Goal: Information Seeking & Learning: Check status

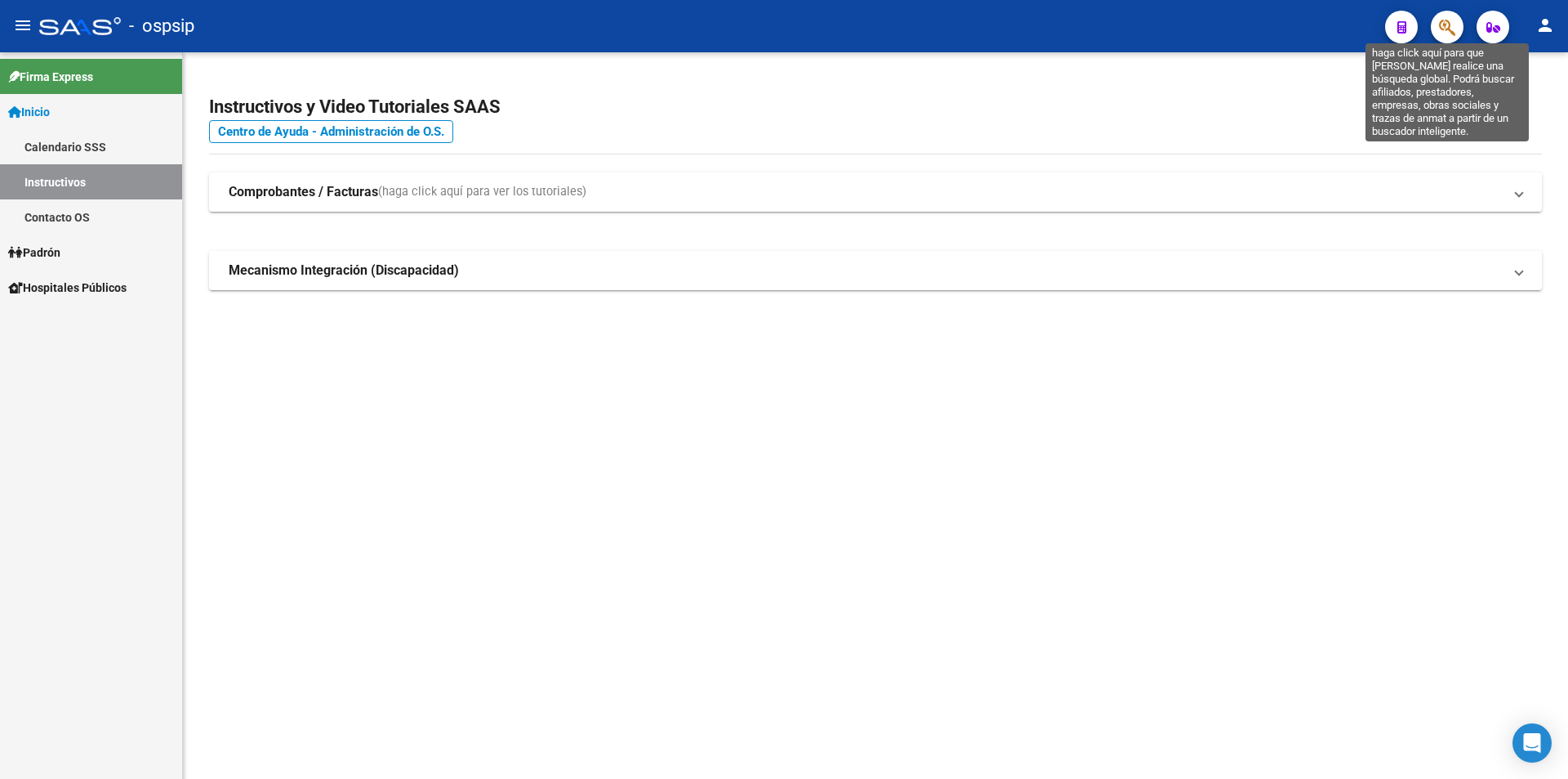
click at [1454, 31] on icon "button" at bounding box center [1446, 27] width 16 height 19
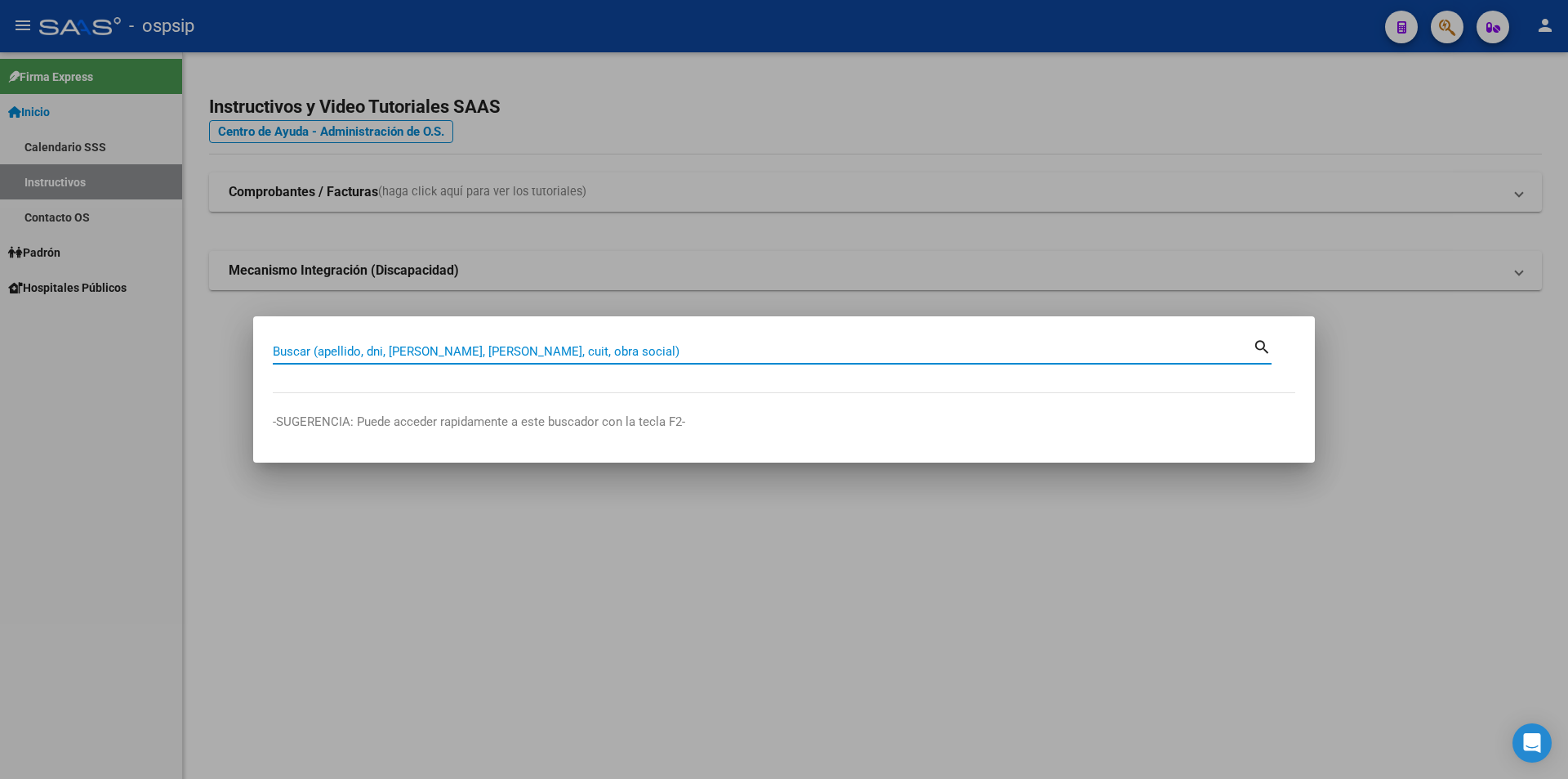
click at [459, 349] on input "Buscar (apellido, dni, [PERSON_NAME], [PERSON_NAME], cuit, obra social)" at bounding box center [763, 350] width 980 height 14
type input "41105656"
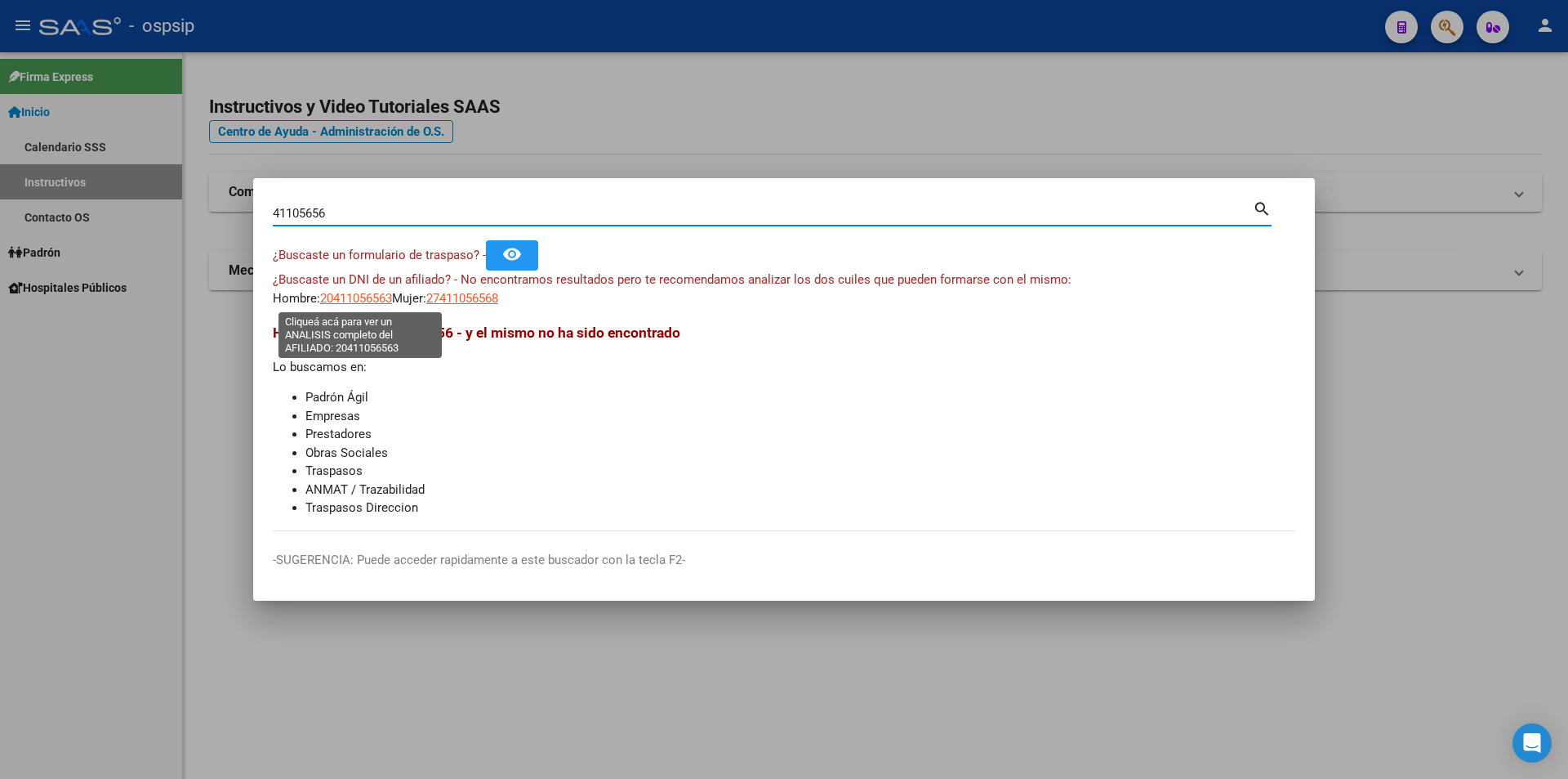
click at [353, 298] on span "20411056563" at bounding box center [355, 297] width 72 height 14
type textarea "20411056563"
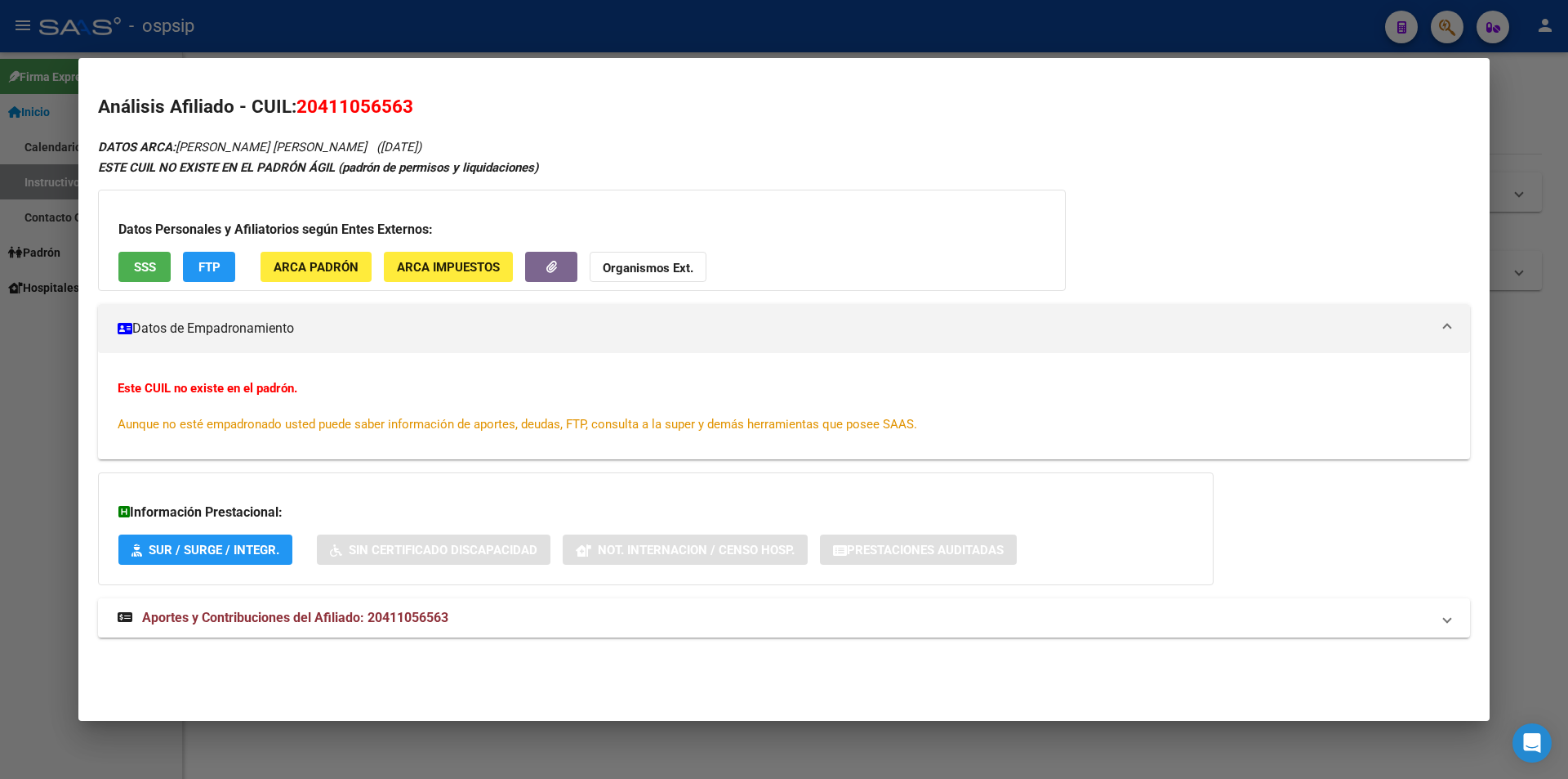
click at [164, 271] on button "SSS" at bounding box center [145, 267] width 52 height 30
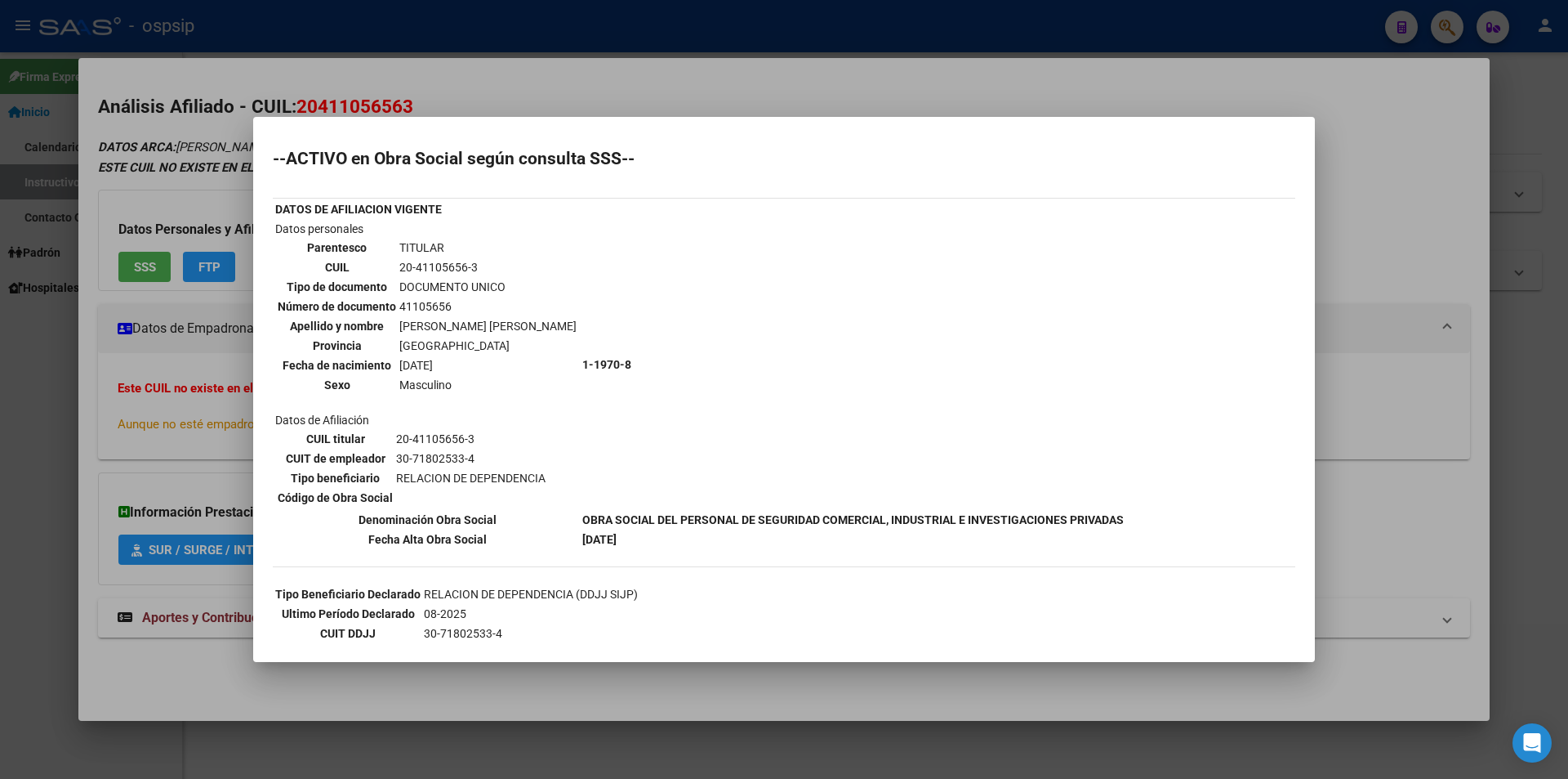
click at [789, 93] on div at bounding box center [784, 389] width 1568 height 779
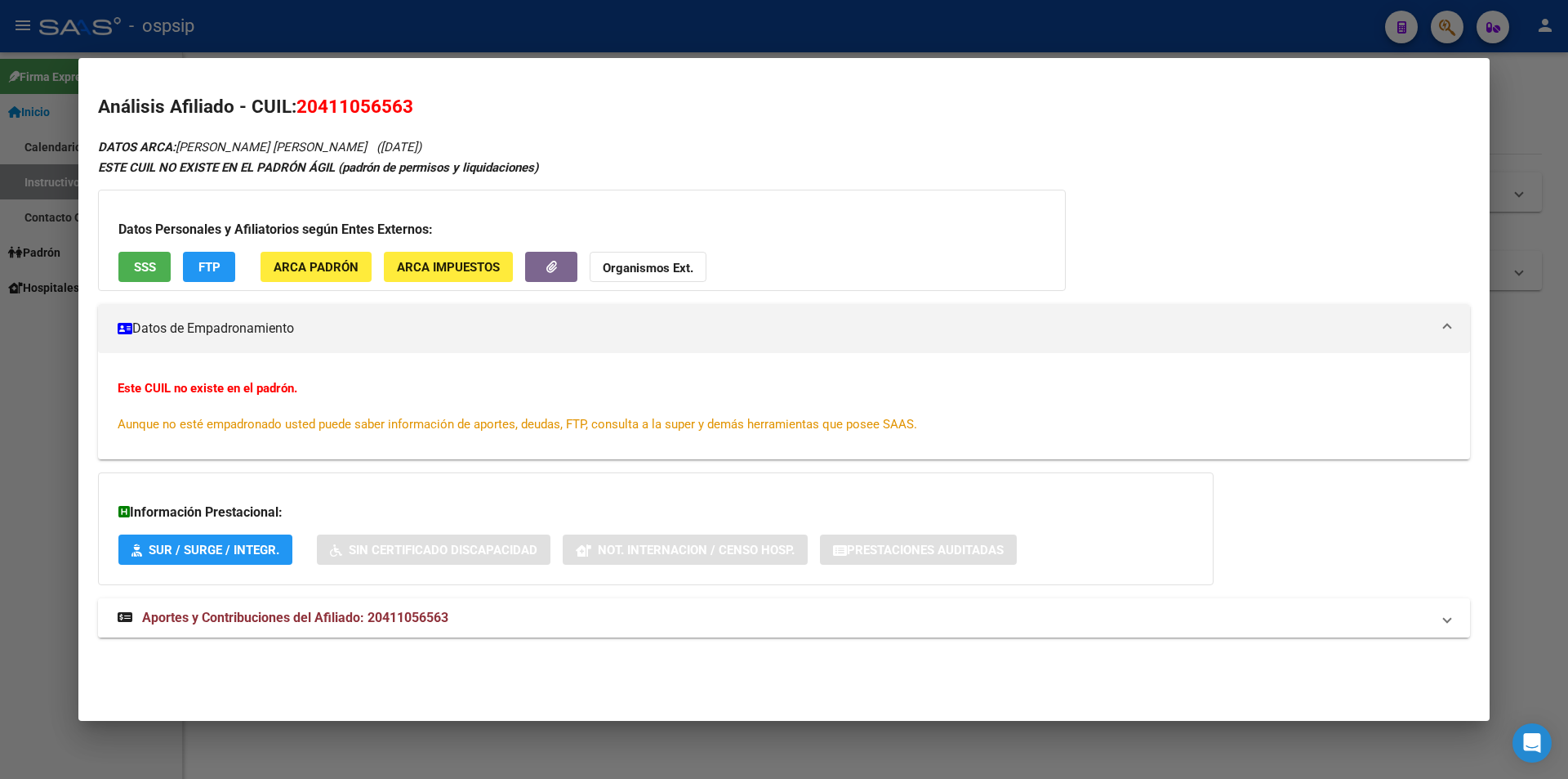
click at [331, 618] on span "Aportes y Contribuciones del Afiliado: 20411056563" at bounding box center [295, 617] width 306 height 15
click at [917, 47] on div at bounding box center [784, 389] width 1568 height 779
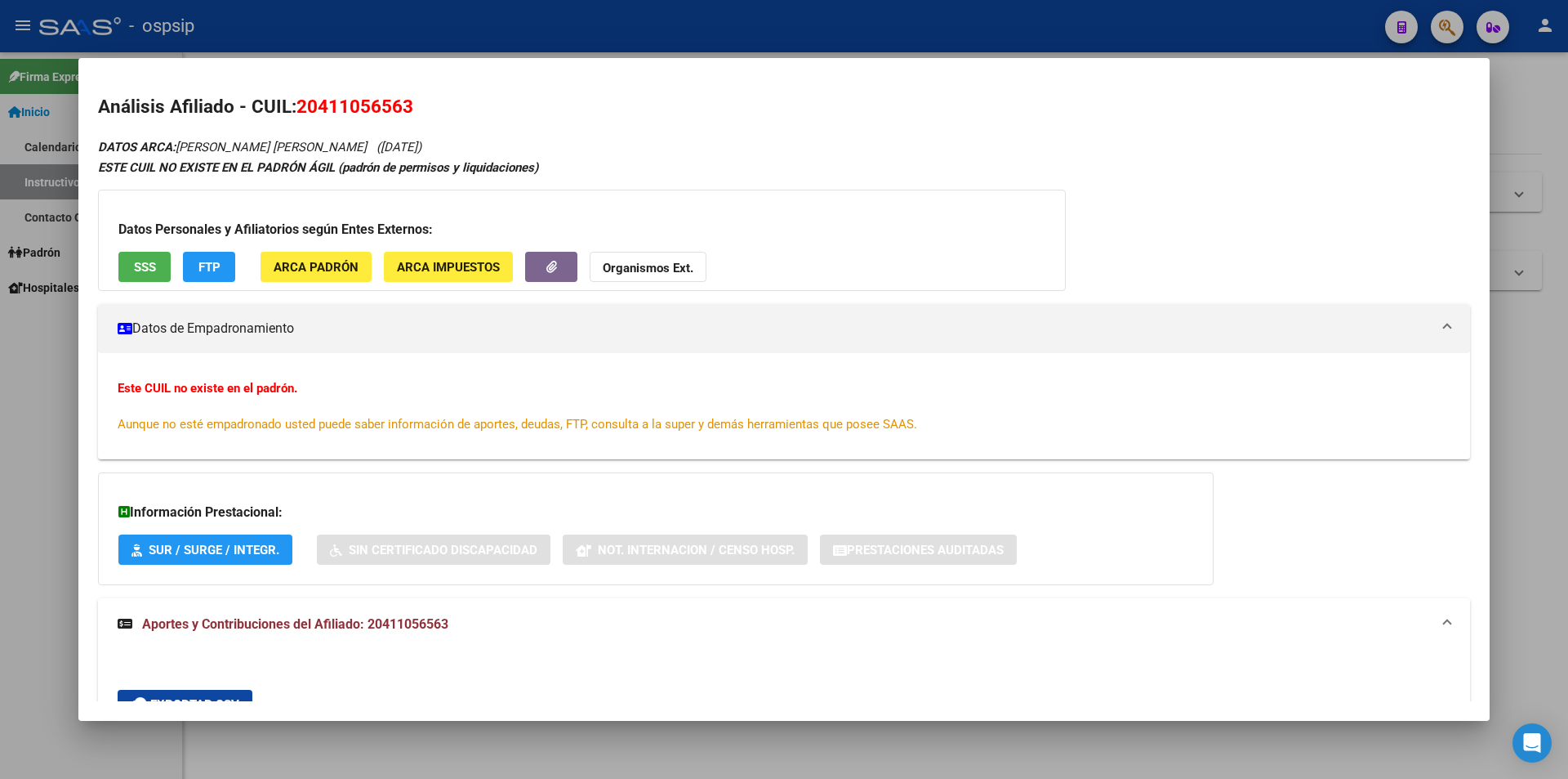
drag, startPoint x: 926, startPoint y: 46, endPoint x: 954, endPoint y: 46, distance: 28.0
click at [928, 46] on div at bounding box center [784, 389] width 1568 height 779
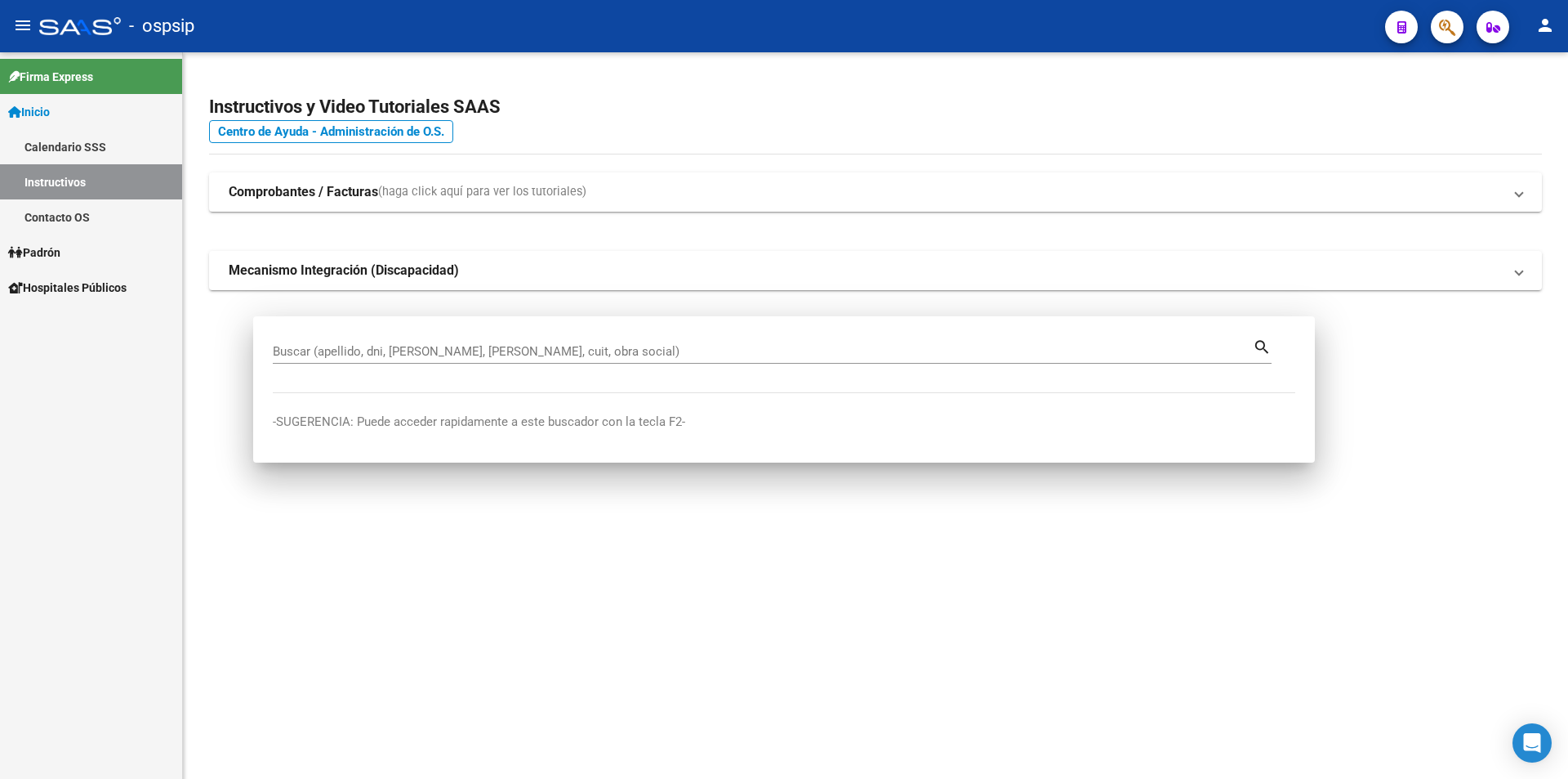
drag, startPoint x: 963, startPoint y: 47, endPoint x: 1158, endPoint y: 72, distance: 196.6
click at [964, 47] on mat-toolbar "menu - ospsip person" at bounding box center [784, 26] width 1568 height 52
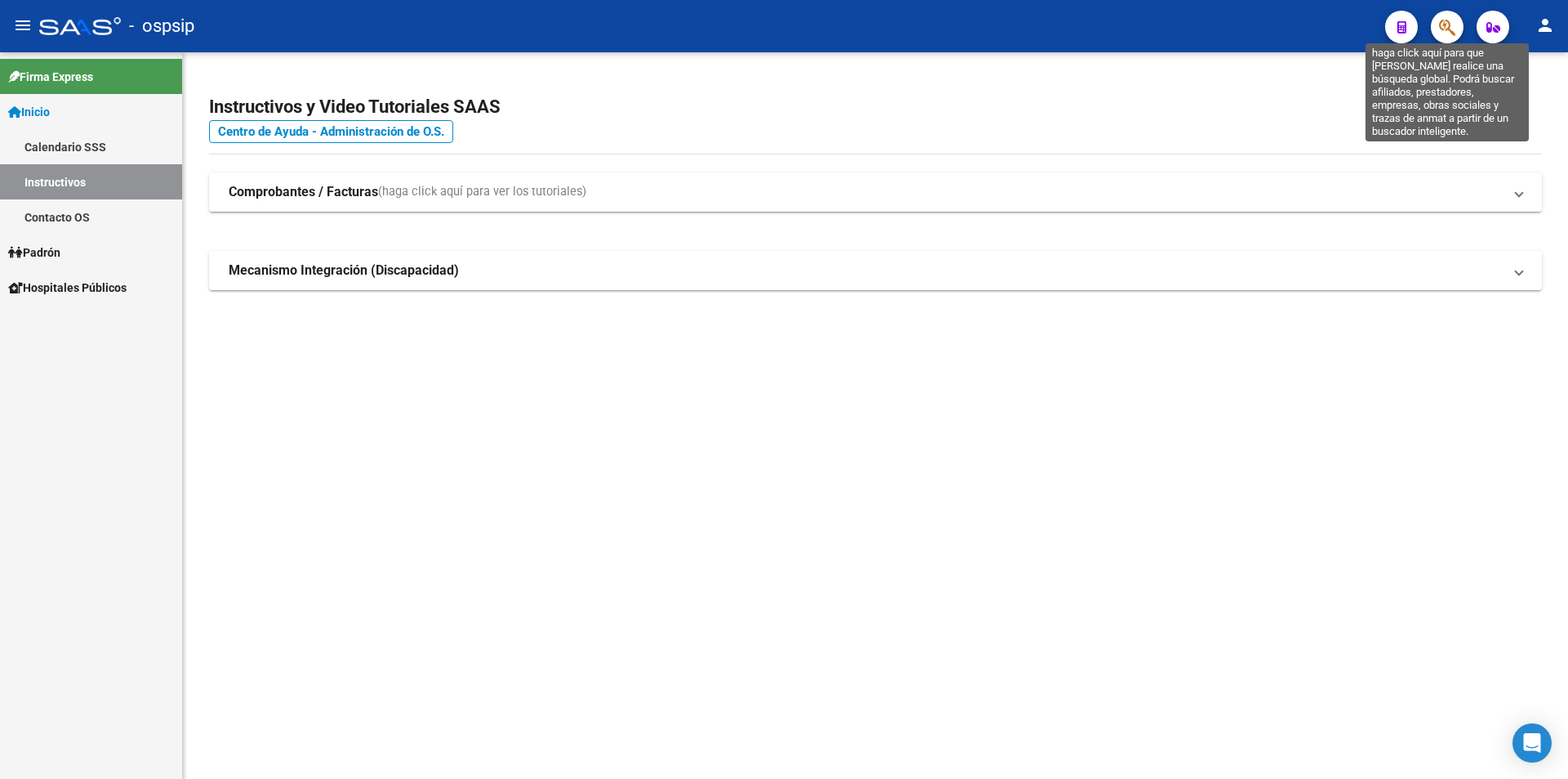
click at [1445, 35] on icon "button" at bounding box center [1446, 27] width 16 height 19
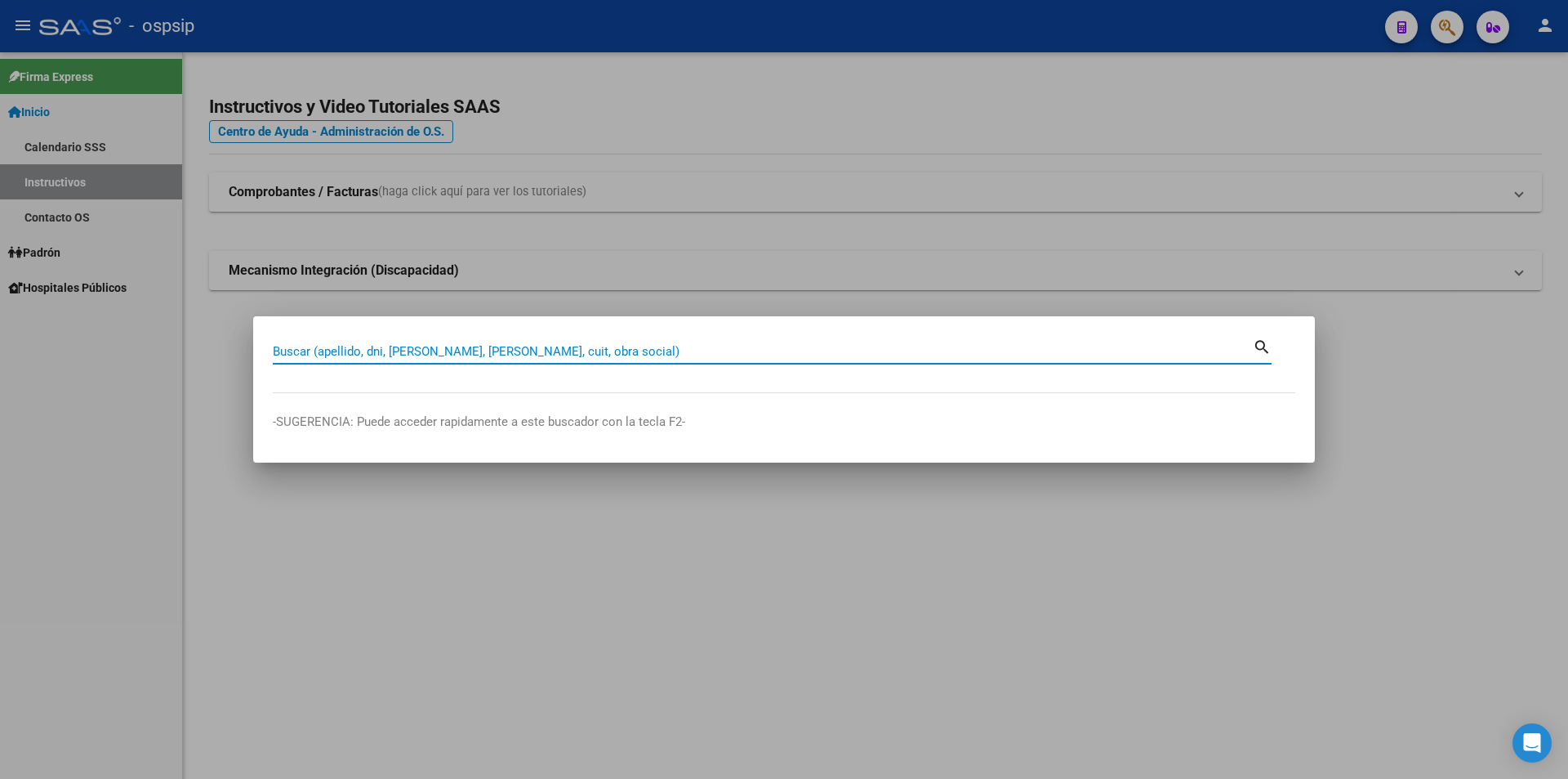
click at [494, 349] on input "Buscar (apellido, dni, [PERSON_NAME], [PERSON_NAME], cuit, obra social)" at bounding box center [763, 350] width 980 height 14
type input "46025897"
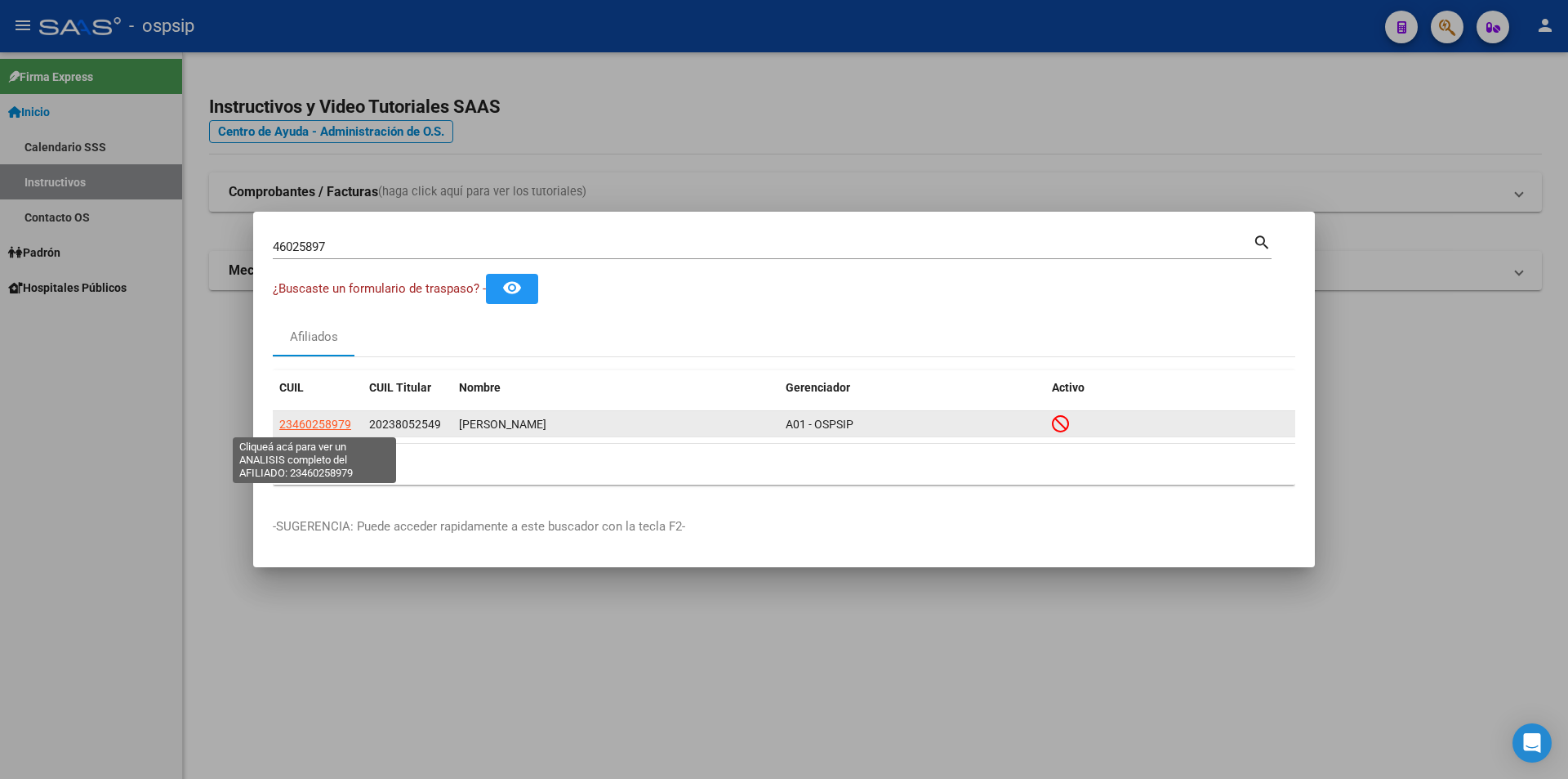
click at [332, 424] on span "23460258979" at bounding box center [315, 424] width 72 height 13
type textarea "23460258979"
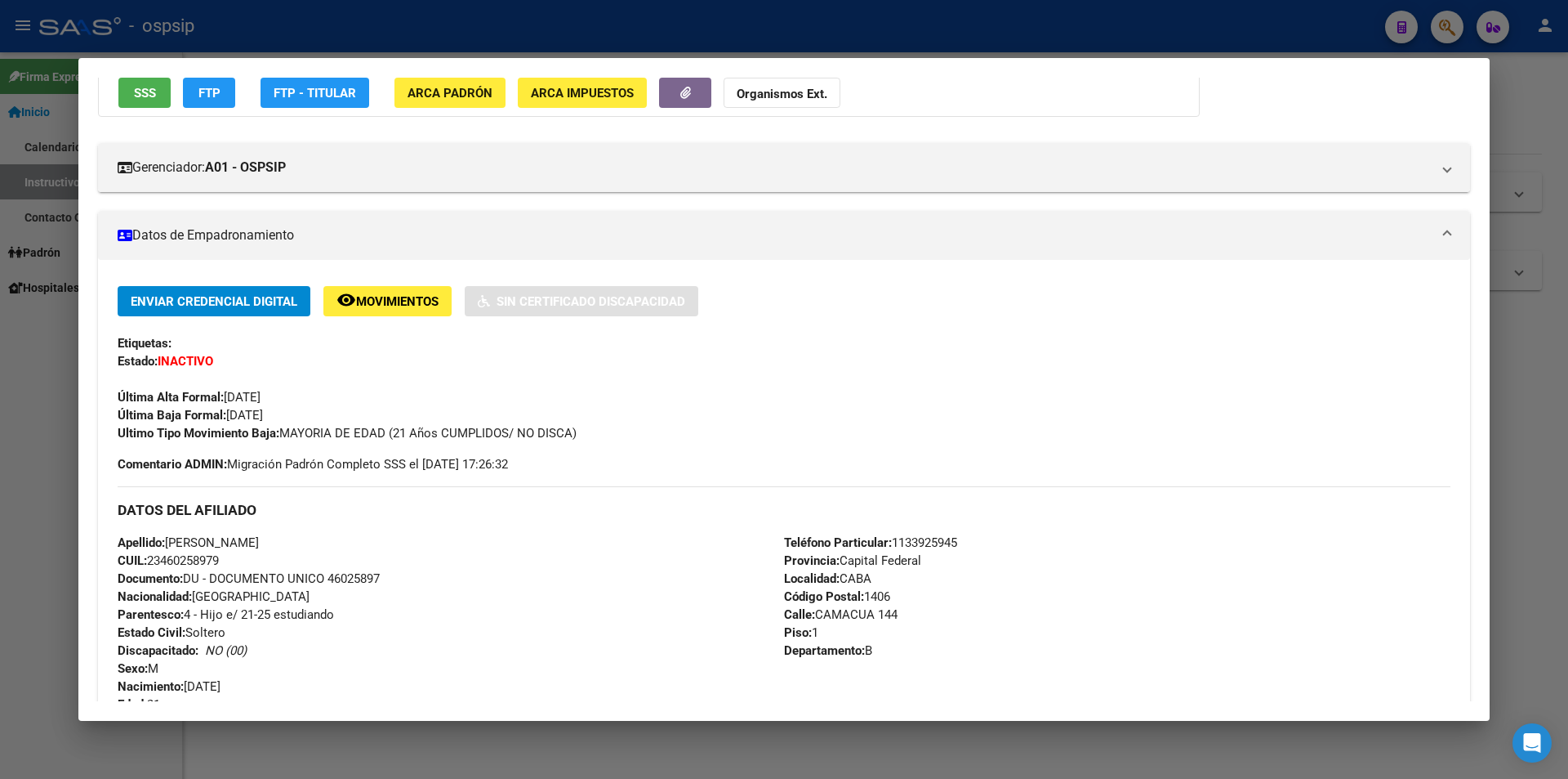
scroll to position [163, 0]
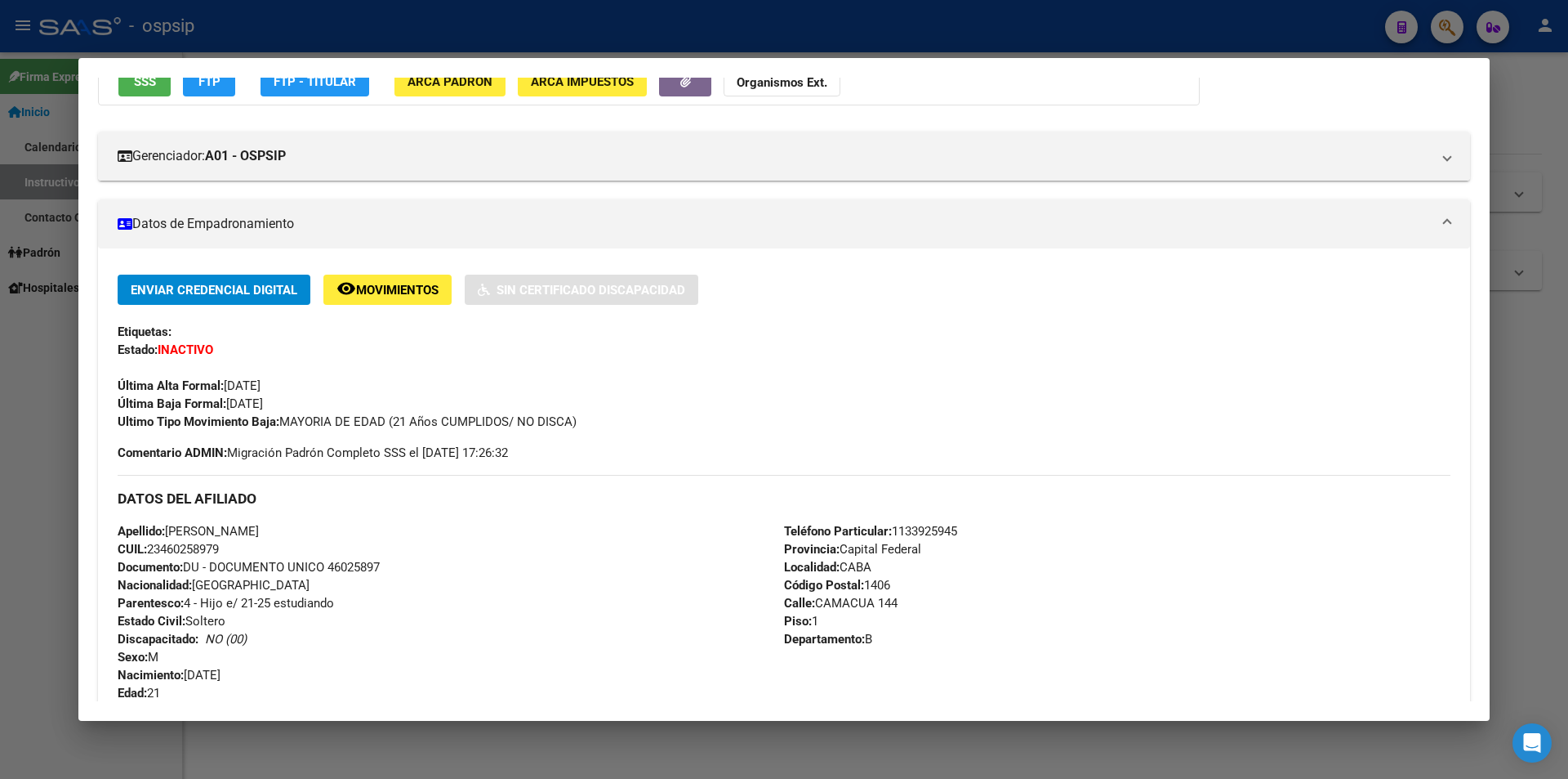
click at [155, 93] on button "SSS" at bounding box center [145, 82] width 52 height 30
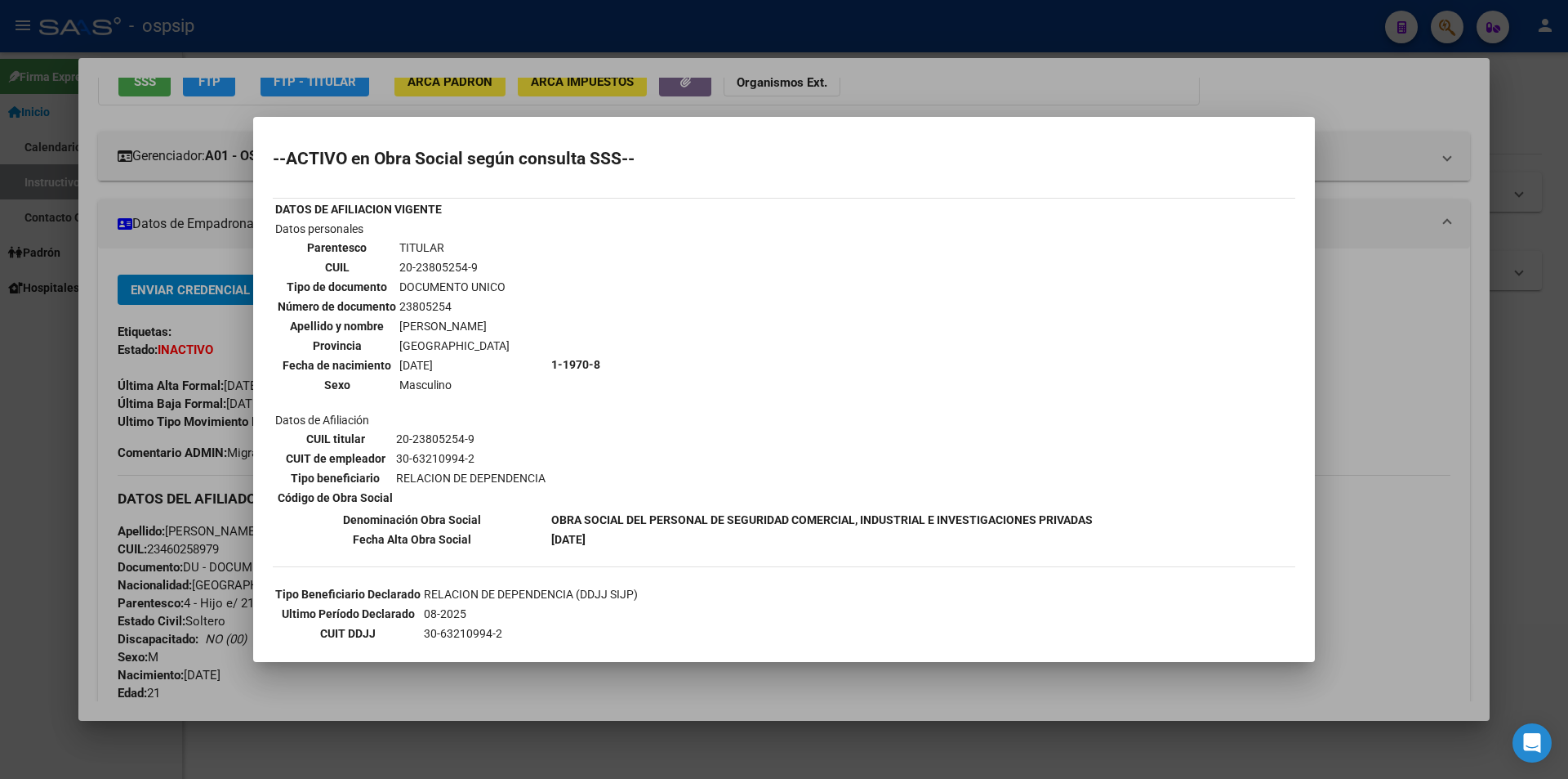
click at [907, 86] on div at bounding box center [784, 389] width 1568 height 779
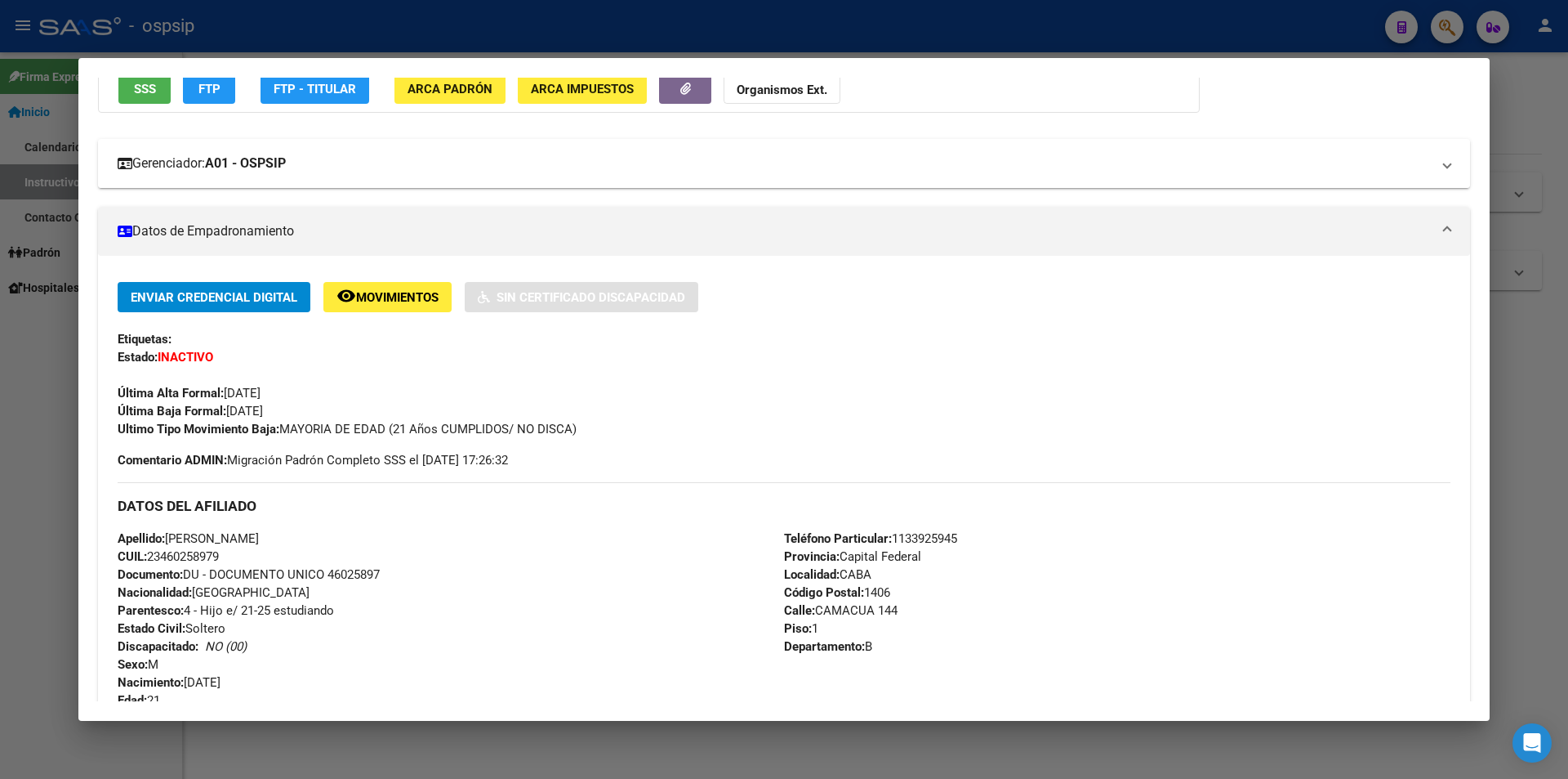
scroll to position [0, 0]
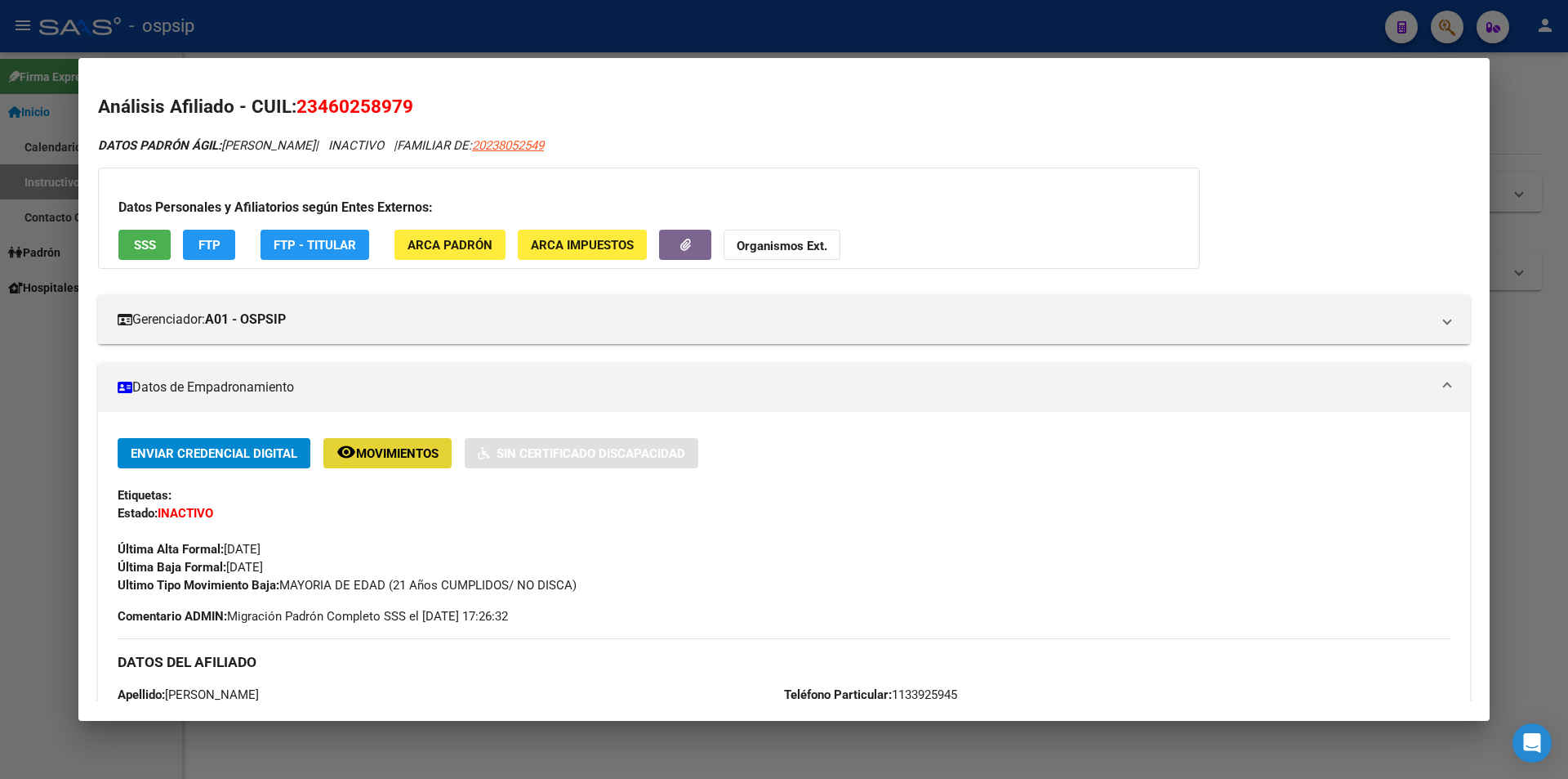
click at [435, 451] on span "Movimientos" at bounding box center [397, 453] width 82 height 14
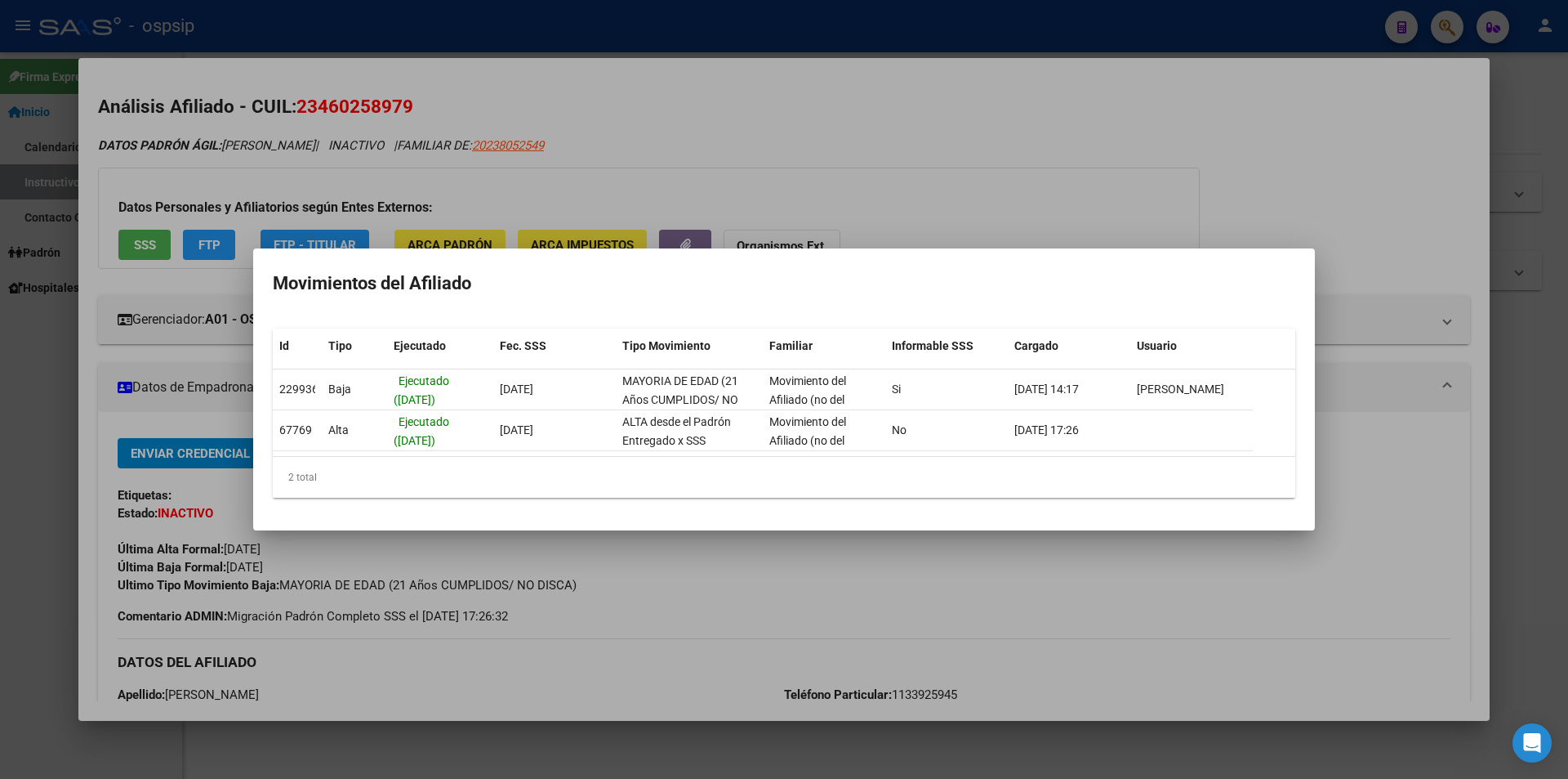
click at [922, 209] on div at bounding box center [784, 389] width 1568 height 779
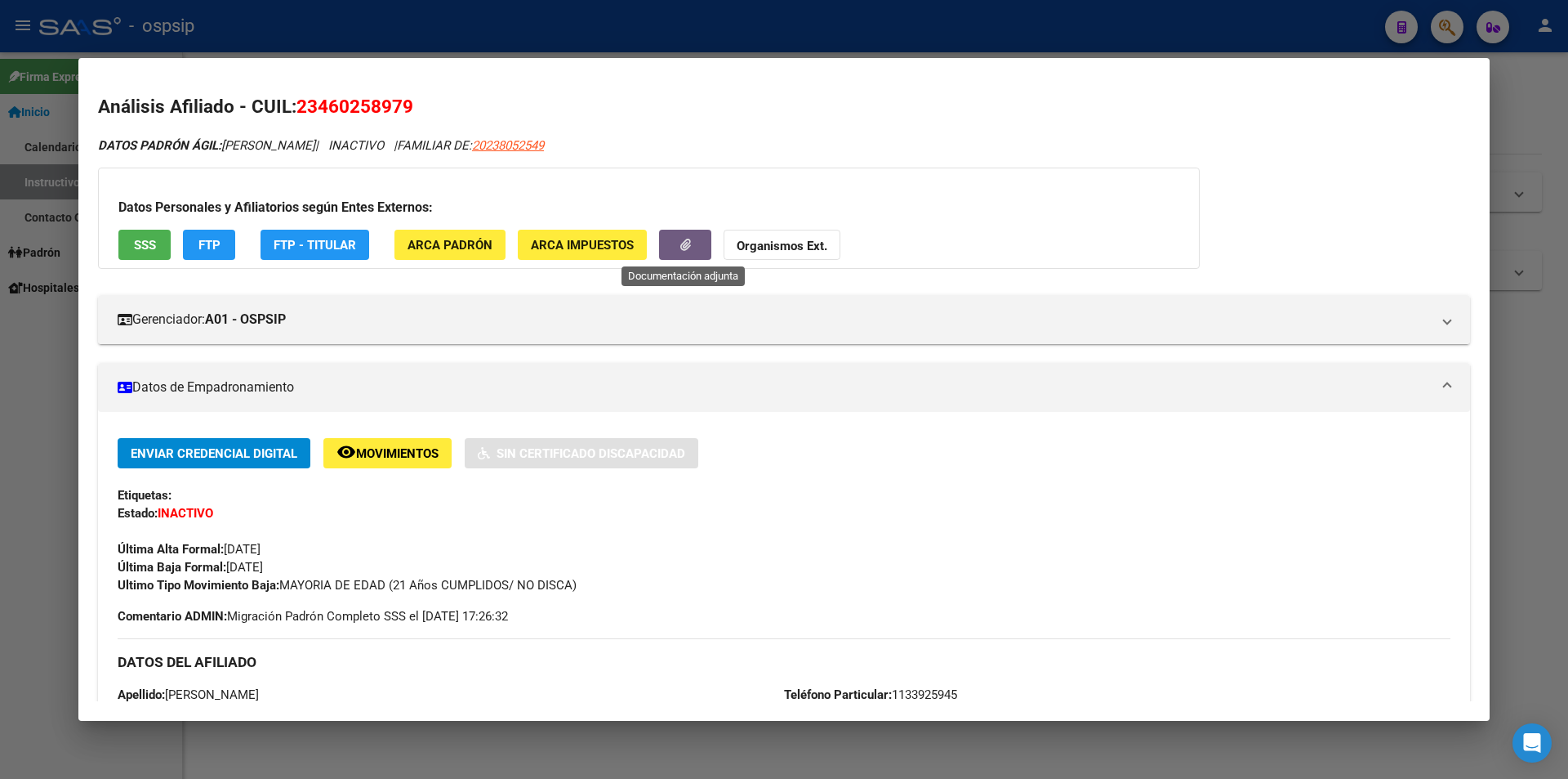
click at [696, 243] on button "button" at bounding box center [685, 245] width 52 height 30
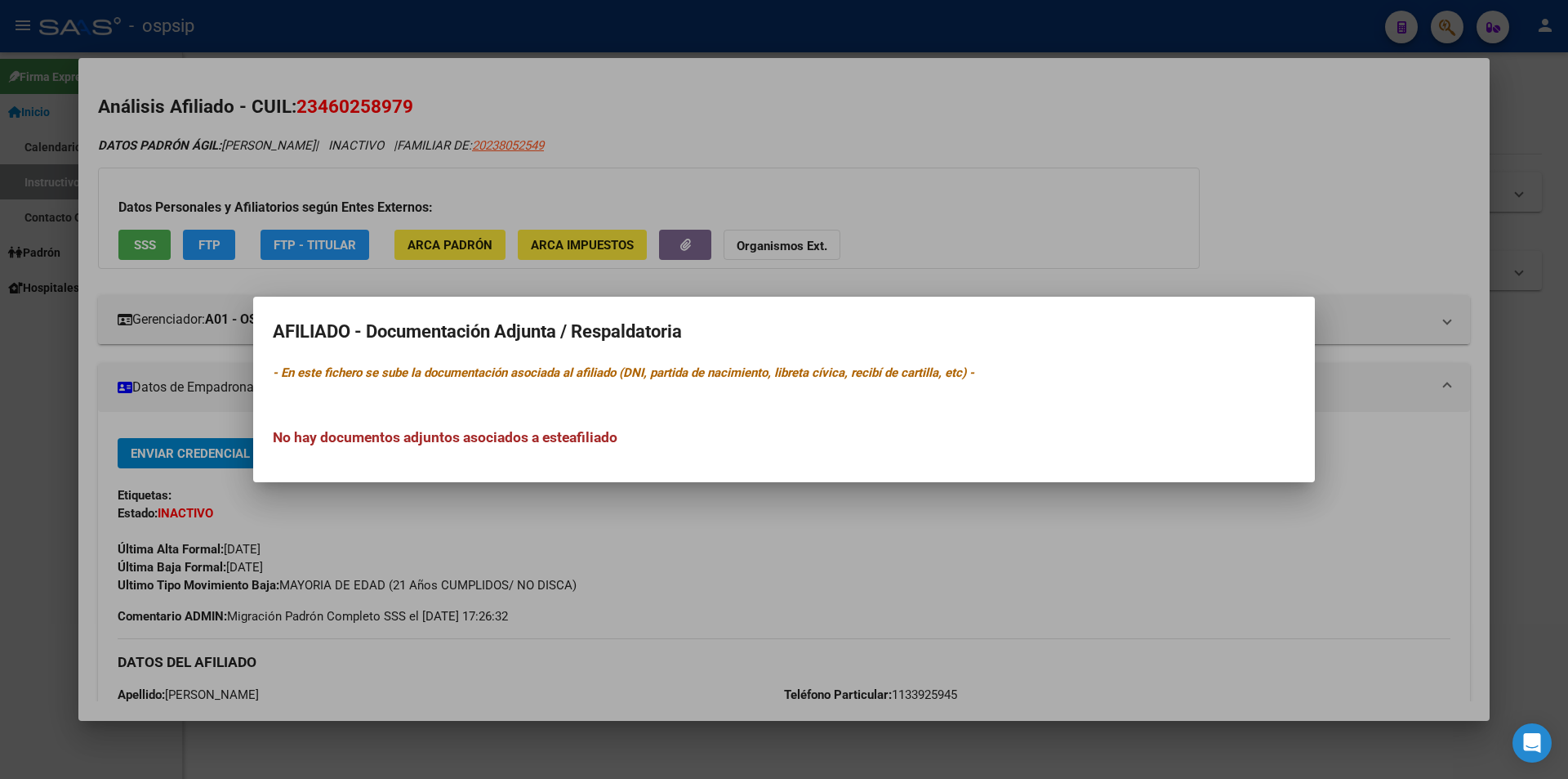
click at [837, 258] on div at bounding box center [784, 389] width 1568 height 779
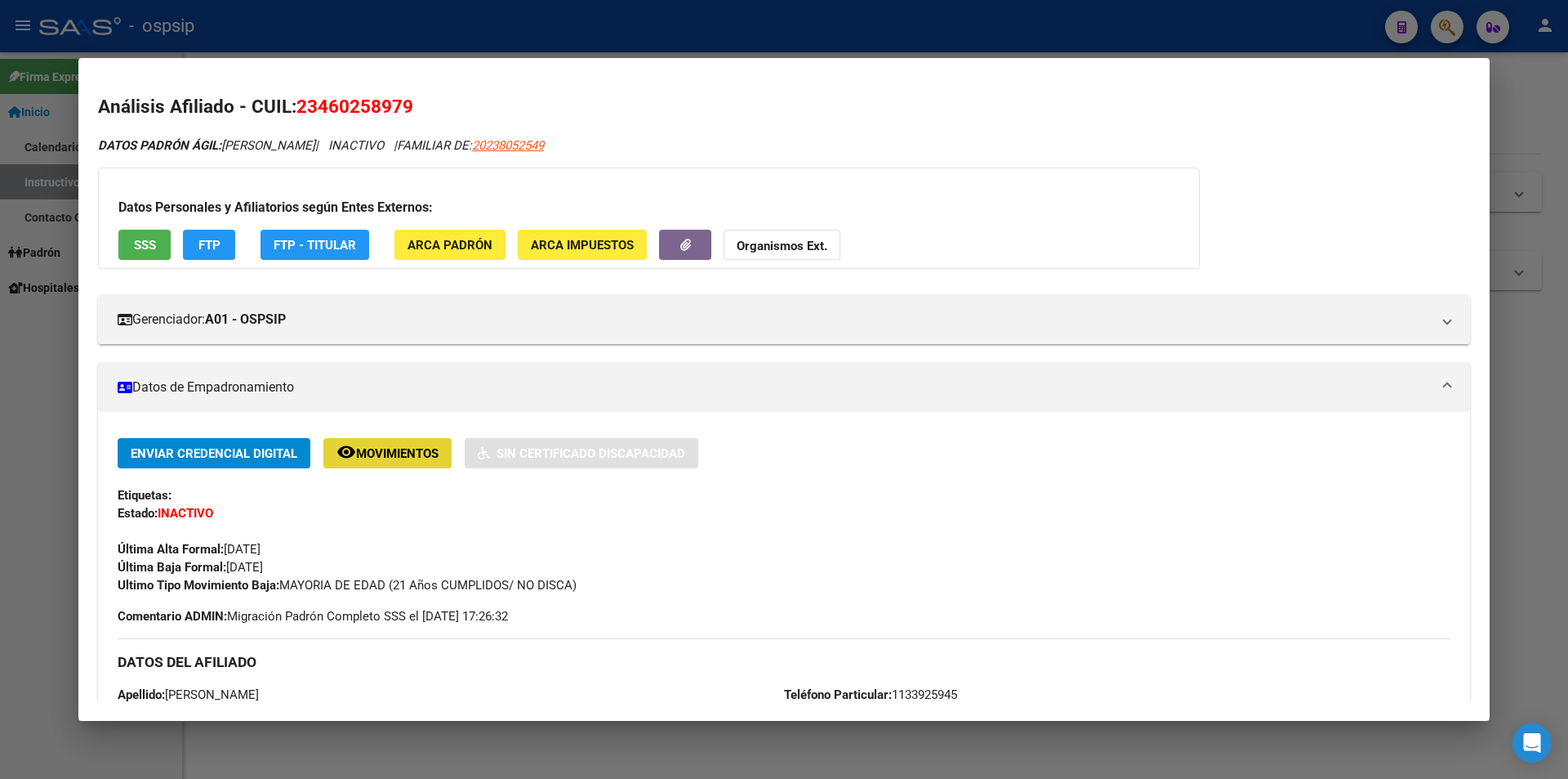
click at [387, 444] on button "remove_red_eye Movimientos" at bounding box center [387, 453] width 128 height 30
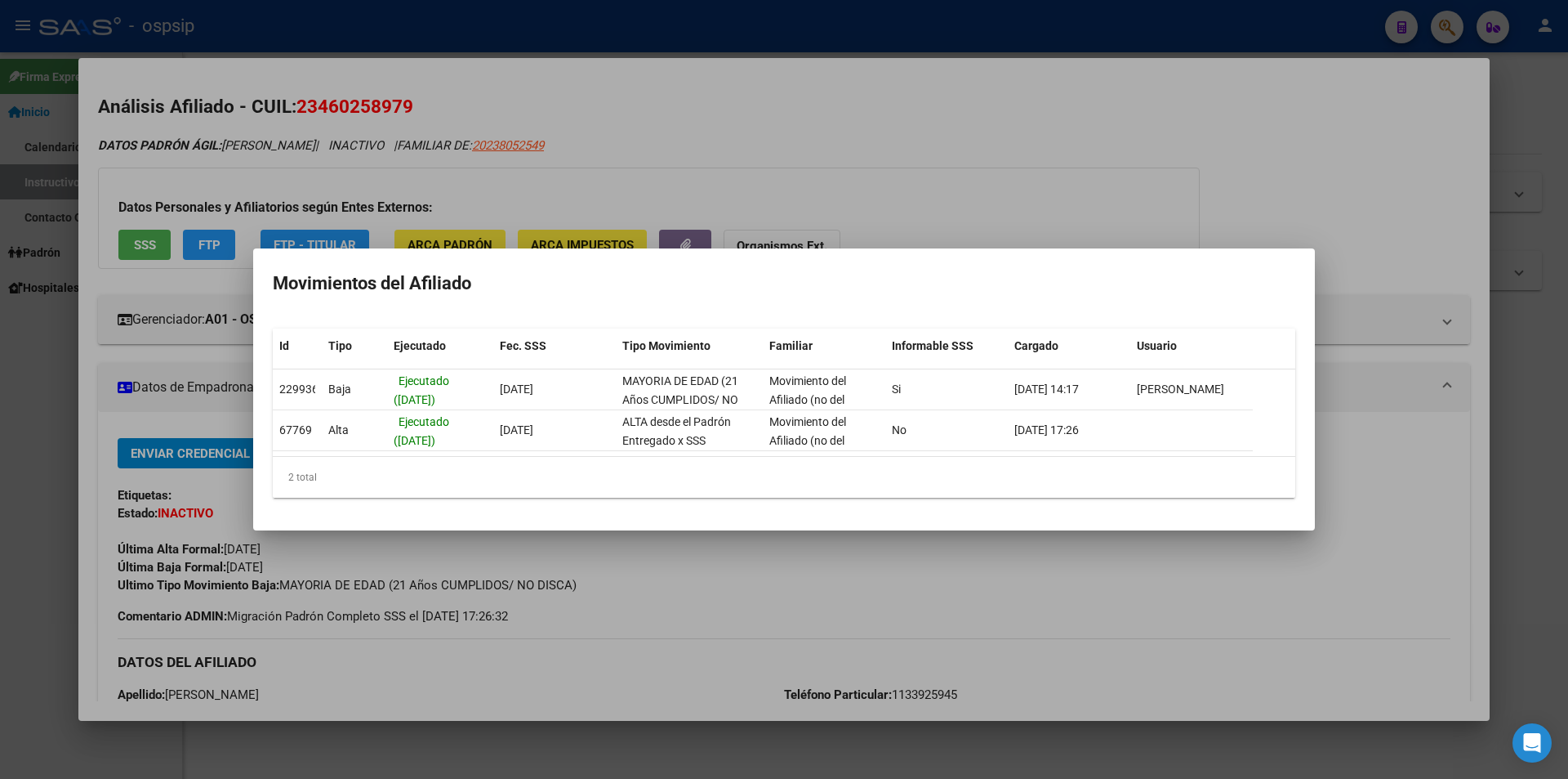
click at [874, 168] on div at bounding box center [784, 389] width 1568 height 779
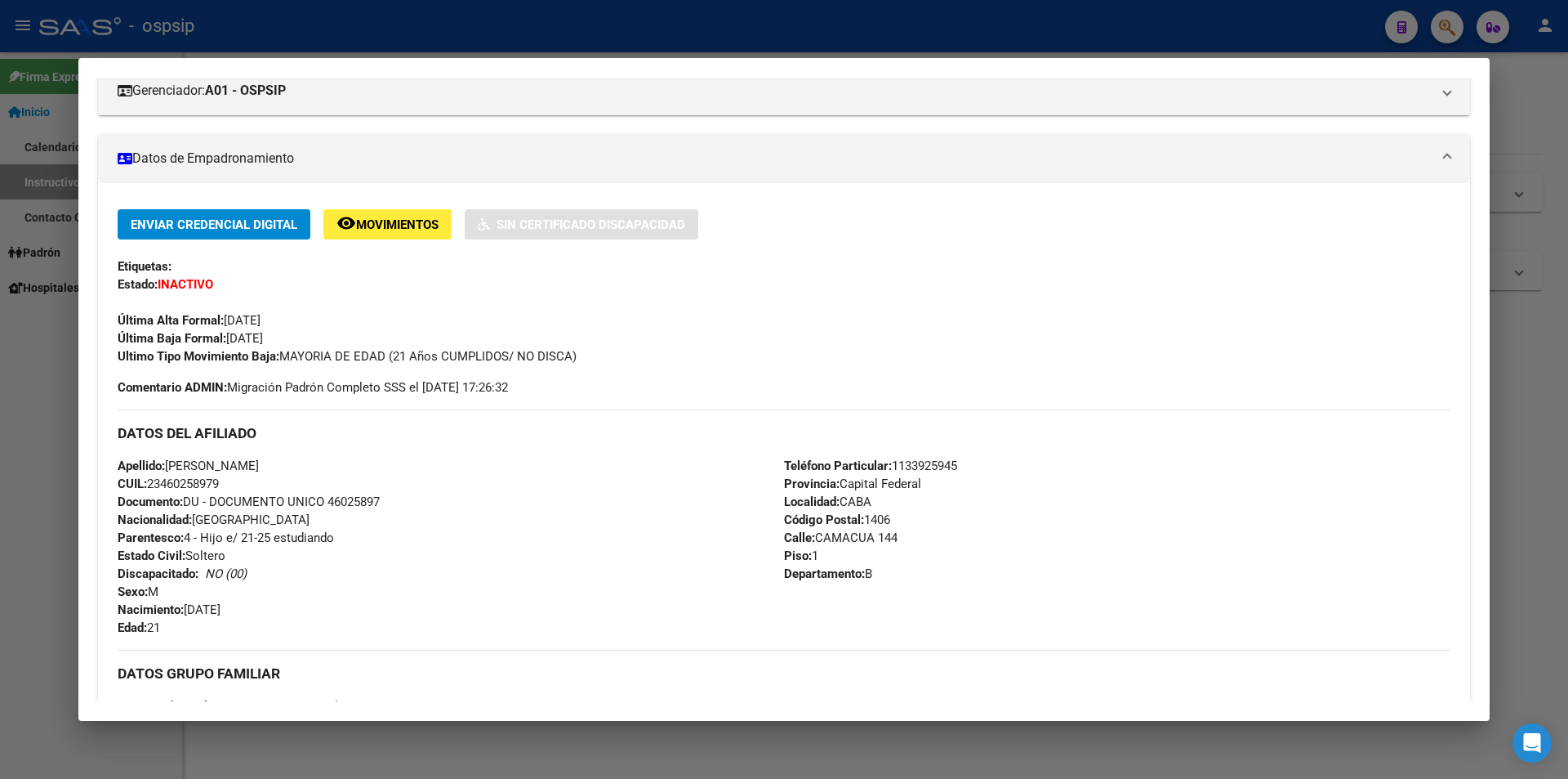
scroll to position [245, 0]
